Goal: Go to known website: Access a specific website the user already knows

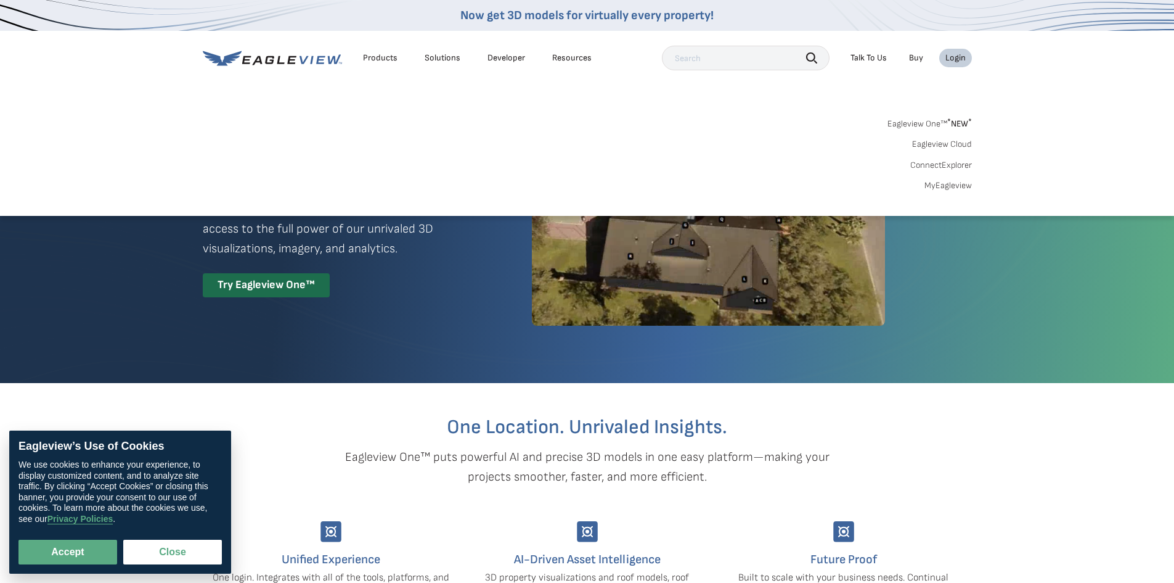
click at [932, 121] on link "Eagleview One™ * NEW *" at bounding box center [930, 122] width 84 height 14
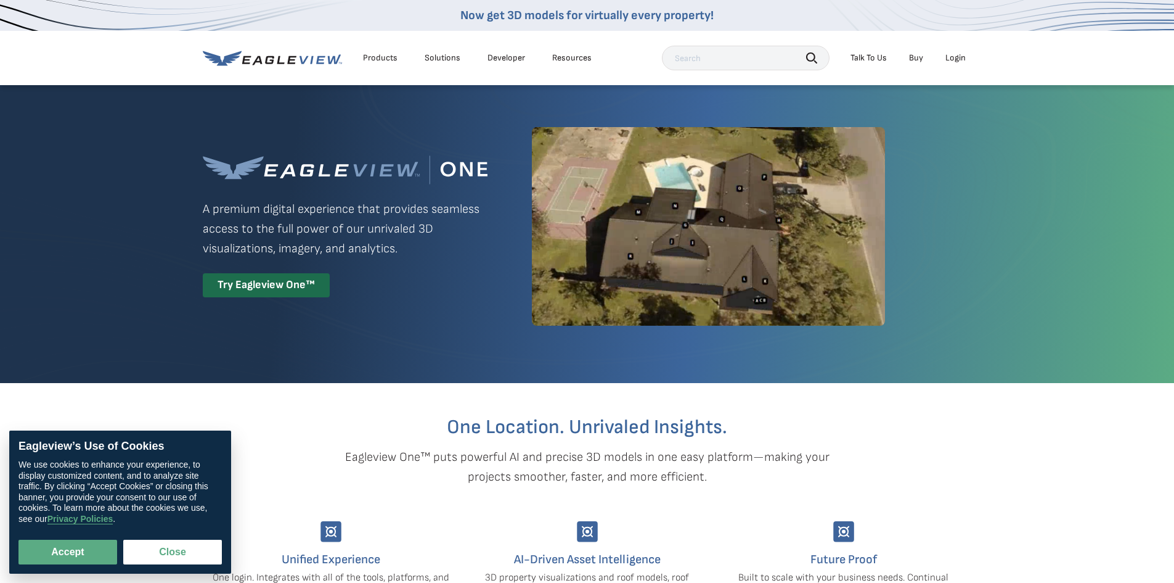
click at [952, 55] on div "Login" at bounding box center [956, 57] width 20 height 11
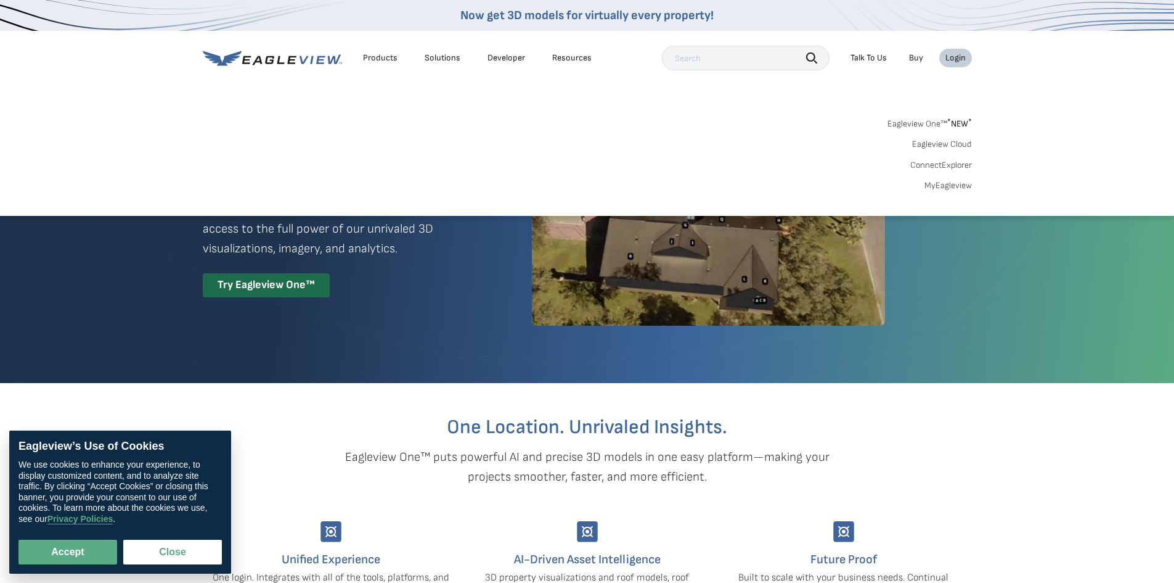
click at [933, 144] on link "Eagleview Cloud" at bounding box center [942, 144] width 60 height 11
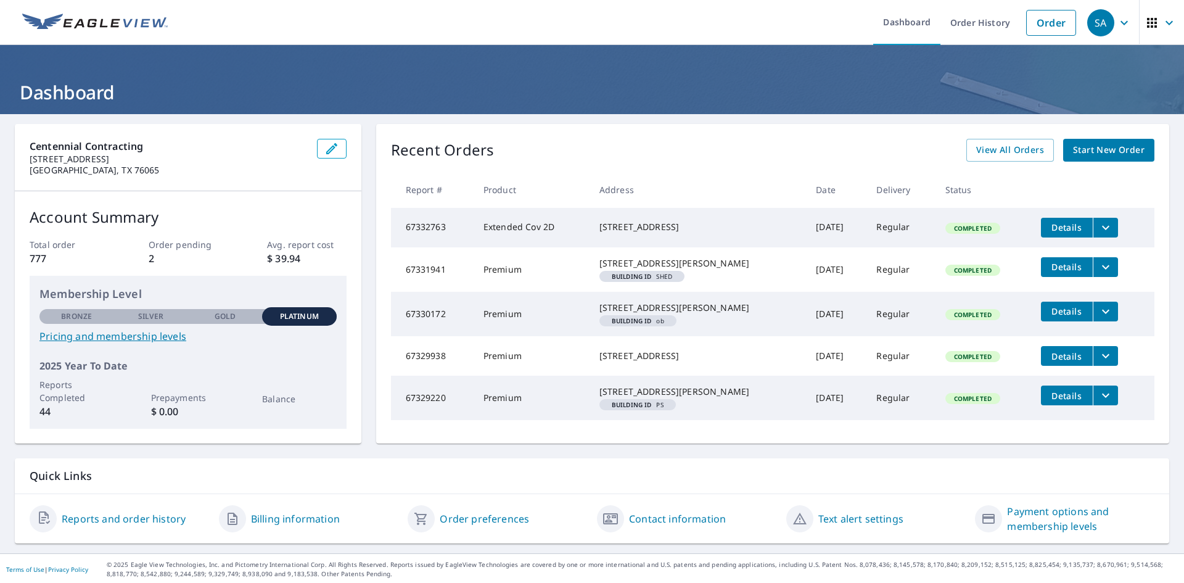
click at [1098, 319] on icon "filesDropdownBtn-67330172" at bounding box center [1105, 311] width 15 height 15
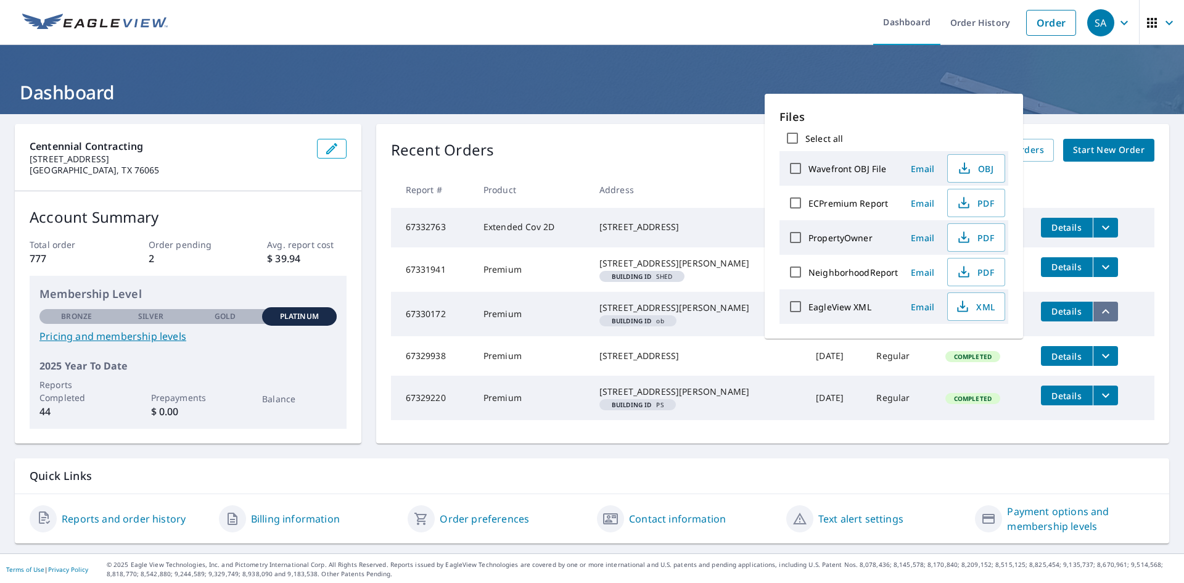
click at [1098, 319] on icon "filesDropdownBtn-67330172" at bounding box center [1105, 311] width 15 height 15
